Goal: Task Accomplishment & Management: Complete application form

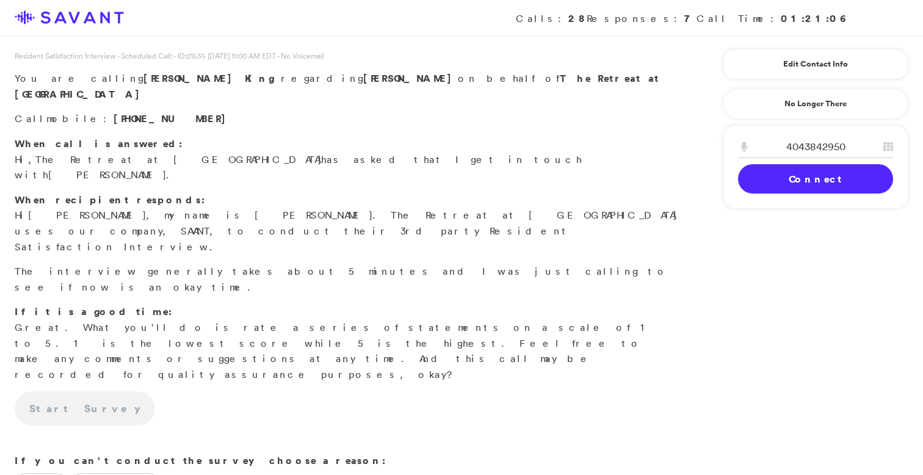
click at [794, 176] on link "Connect" at bounding box center [815, 178] width 155 height 29
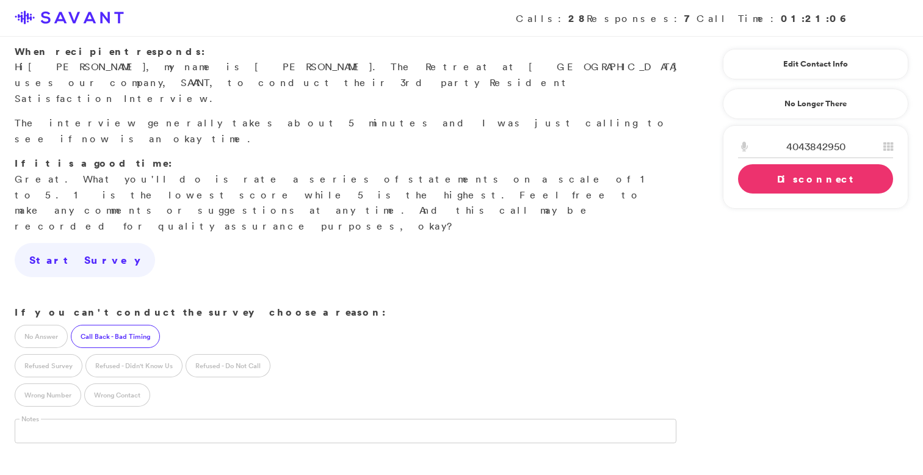
scroll to position [164, 0]
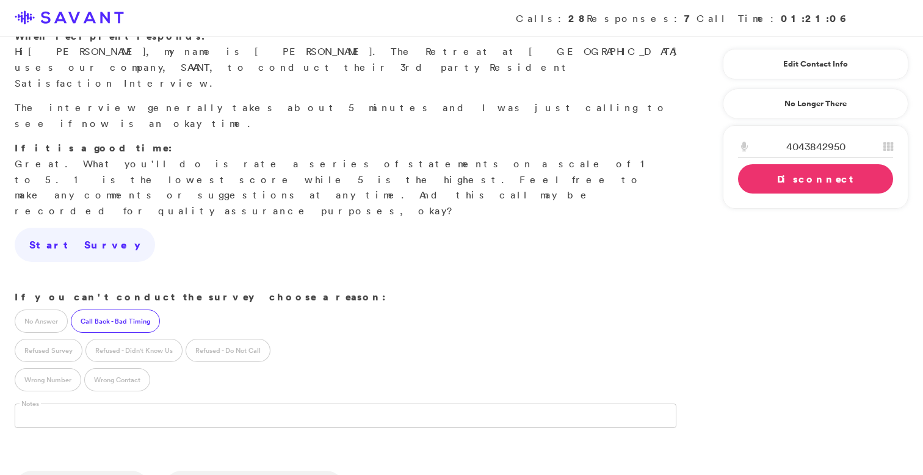
click at [101, 310] on label "Call Back - Bad Timing" at bounding box center [115, 321] width 89 height 23
click at [116, 404] on input "text" at bounding box center [115, 415] width 201 height 23
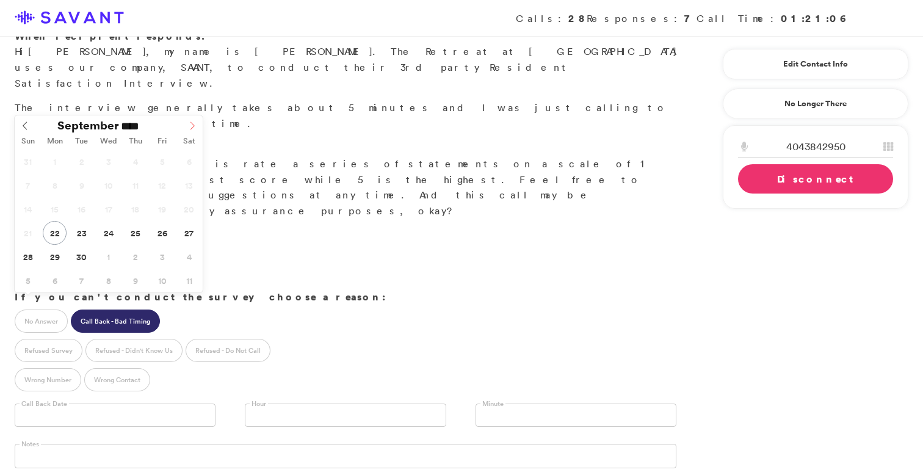
click at [192, 129] on icon at bounding box center [192, 125] width 9 height 9
click at [191, 124] on icon at bounding box center [192, 125] width 9 height 9
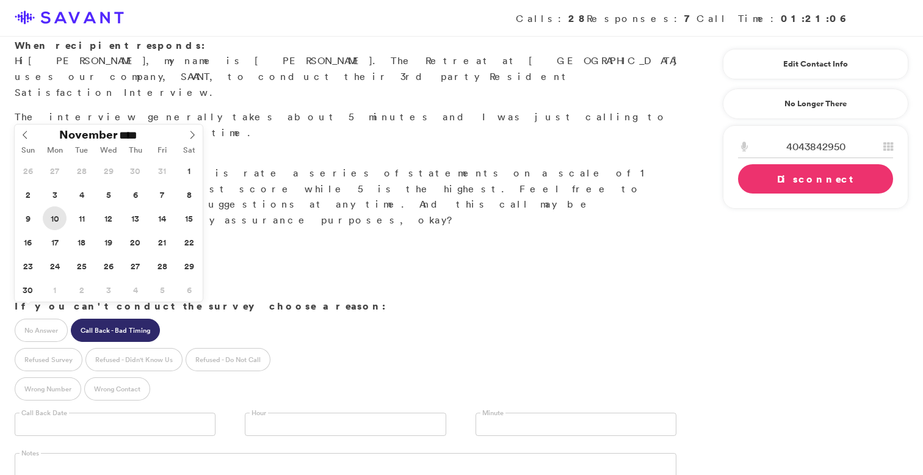
type input "**********"
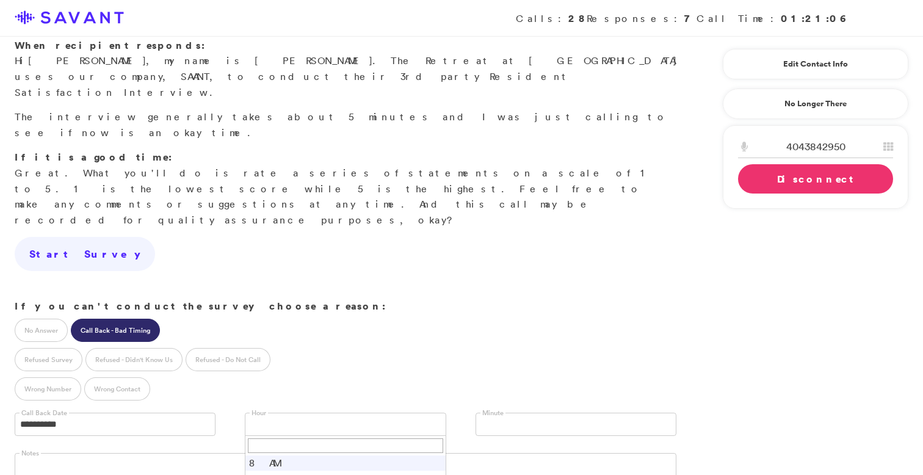
click at [292, 413] on link at bounding box center [345, 424] width 201 height 23
click at [283, 471] on li "9 AM" at bounding box center [345, 478] width 200 height 15
click at [768, 183] on link "Disconnect" at bounding box center [815, 178] width 155 height 29
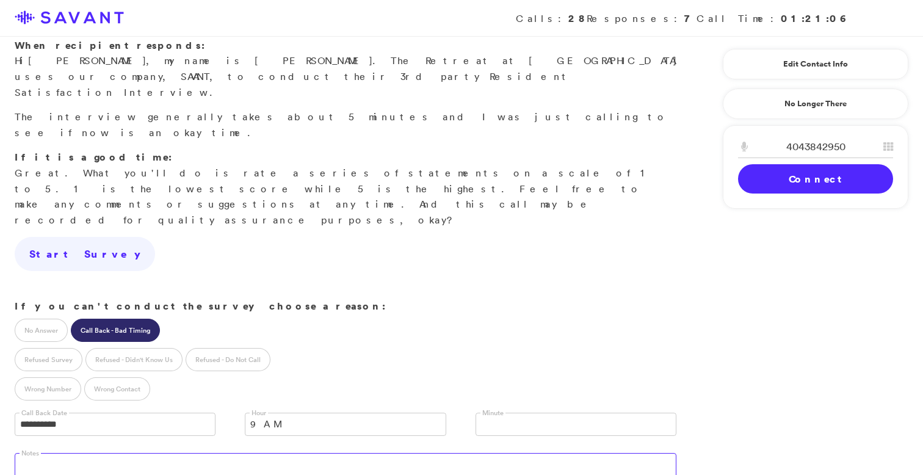
click at [386, 453] on textarea at bounding box center [346, 465] width 662 height 24
type textarea "T"
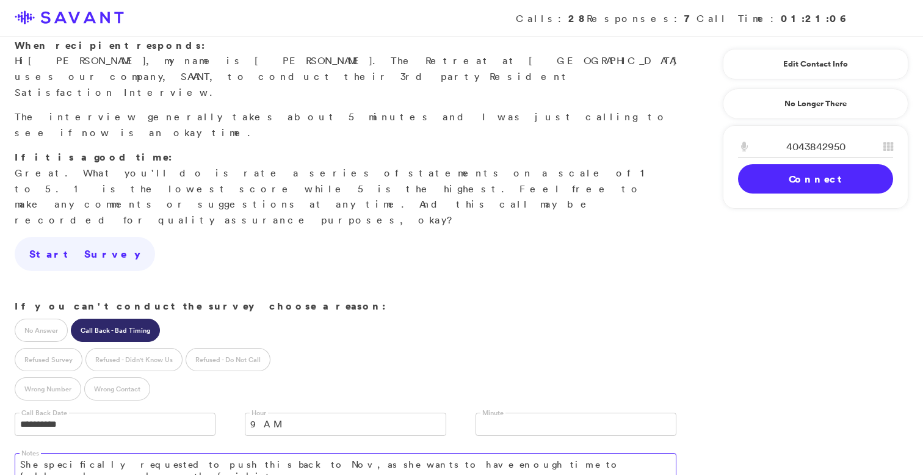
type textarea "She specifically requested to push this back to Nov, as she wants to have enoug…"
